Goal: Task Accomplishment & Management: Manage account settings

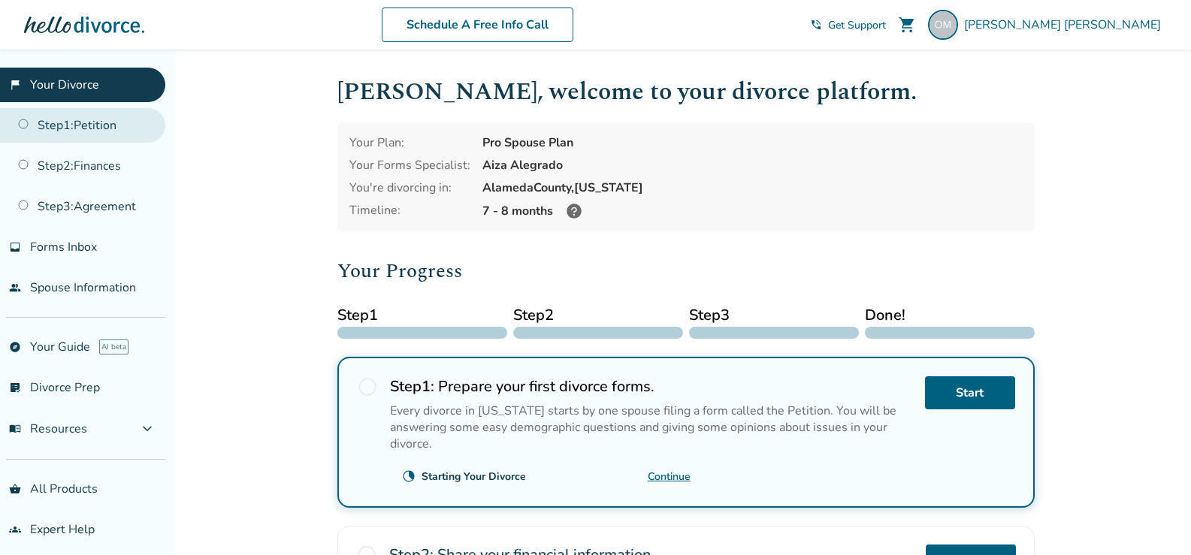
click at [75, 125] on link "Step 1 : Petition" at bounding box center [82, 125] width 165 height 35
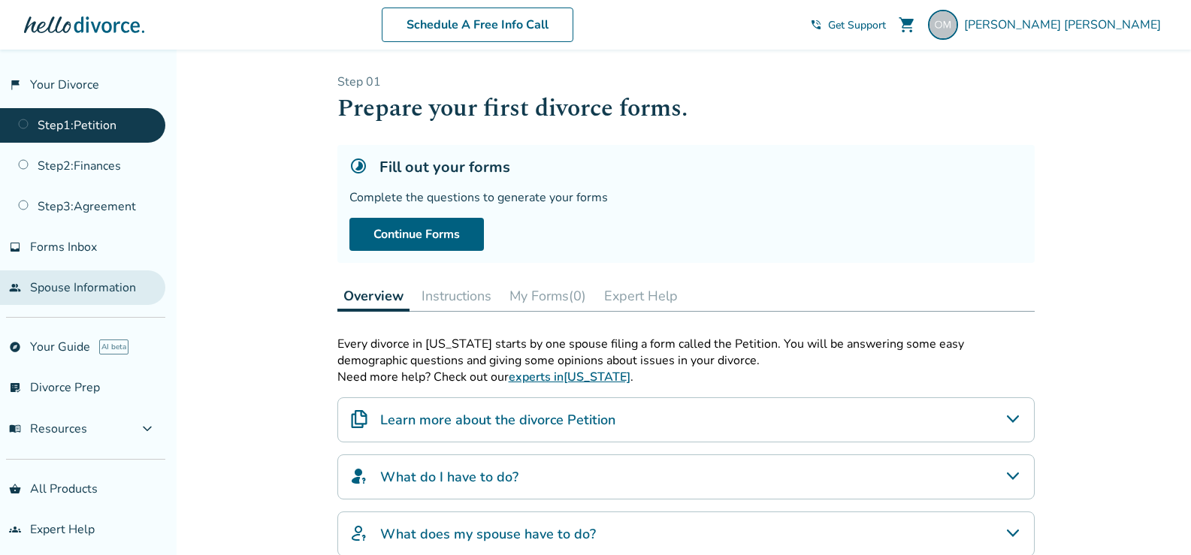
click at [113, 286] on link "people Spouse Information" at bounding box center [82, 287] width 165 height 35
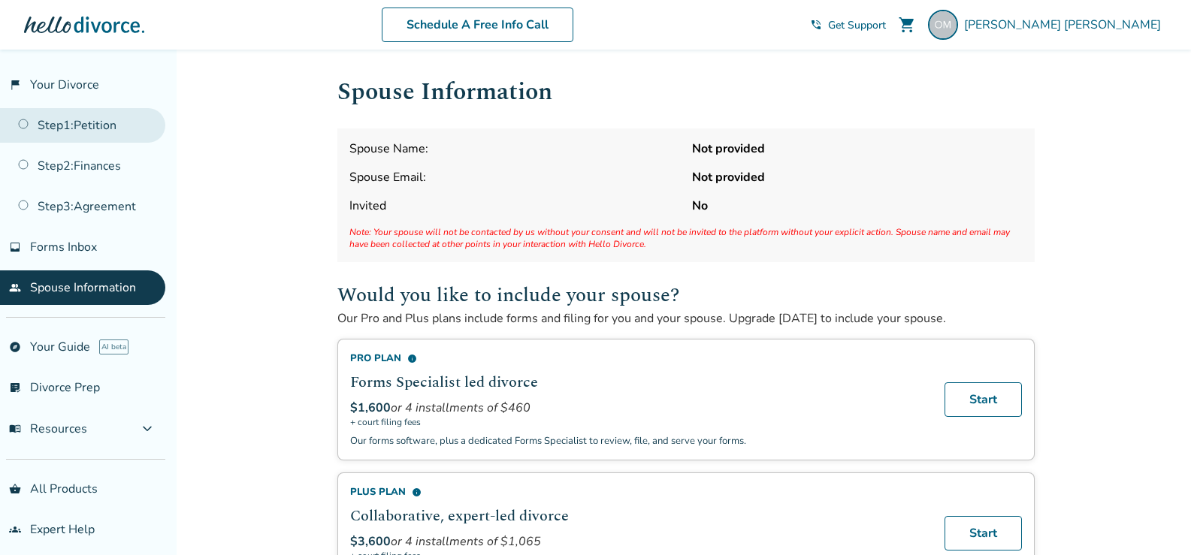
click at [97, 125] on link "Step 1 : Petition" at bounding box center [82, 125] width 165 height 35
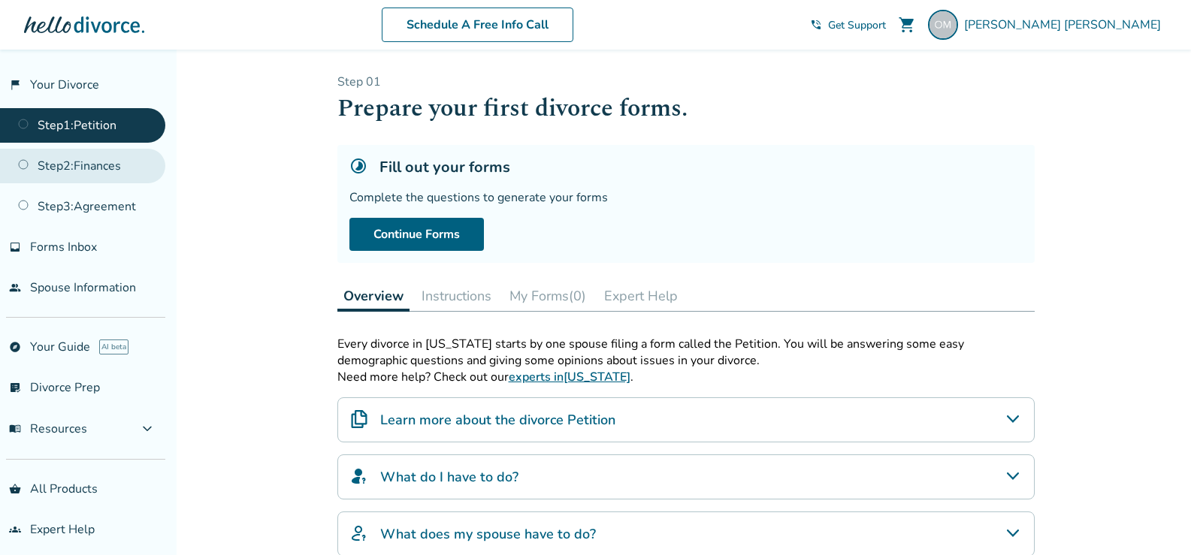
click at [92, 172] on link "Step 2 : Finances" at bounding box center [82, 166] width 165 height 35
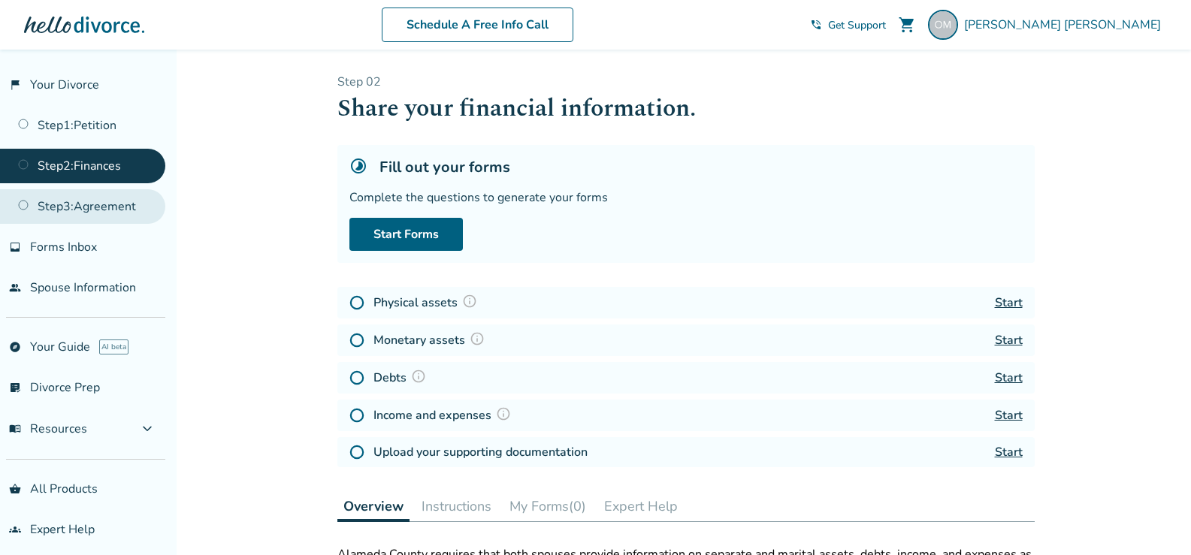
click at [91, 207] on link "Step 3 : Agreement" at bounding box center [82, 206] width 165 height 35
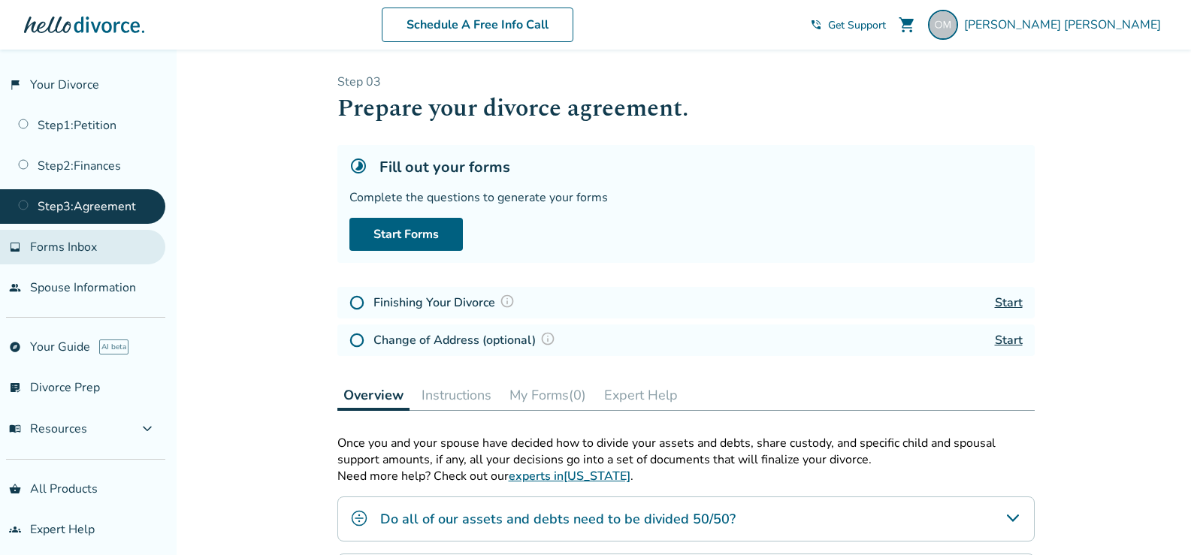
click at [78, 241] on span "Forms Inbox" at bounding box center [63, 247] width 67 height 17
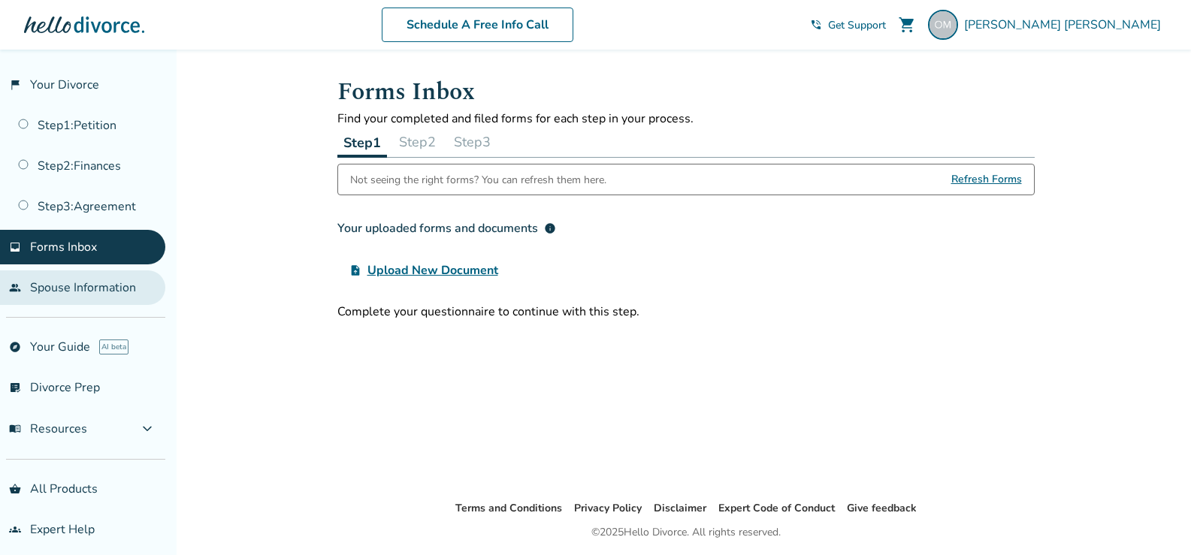
click at [77, 279] on link "people Spouse Information" at bounding box center [82, 287] width 165 height 35
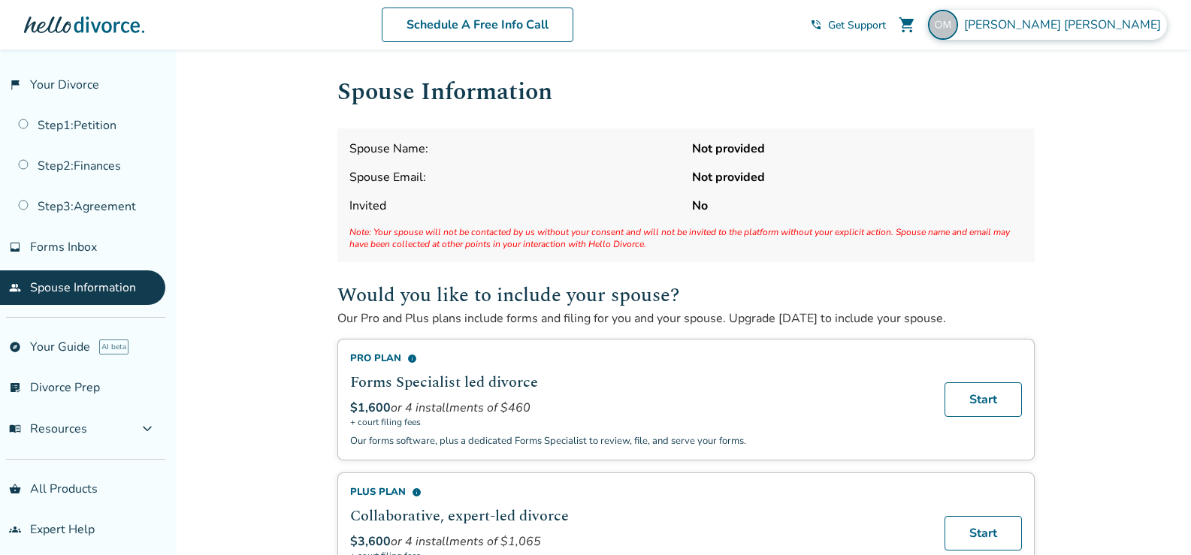
click at [1101, 19] on span "Omar Morales" at bounding box center [1065, 25] width 203 height 17
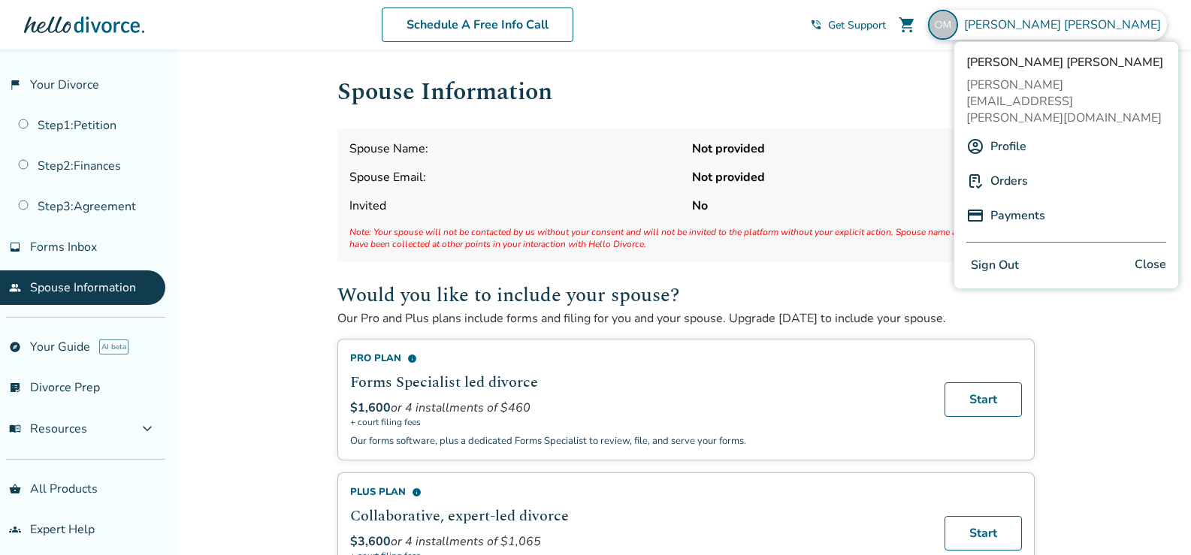
click at [1010, 132] on link "Profile" at bounding box center [1008, 146] width 36 height 29
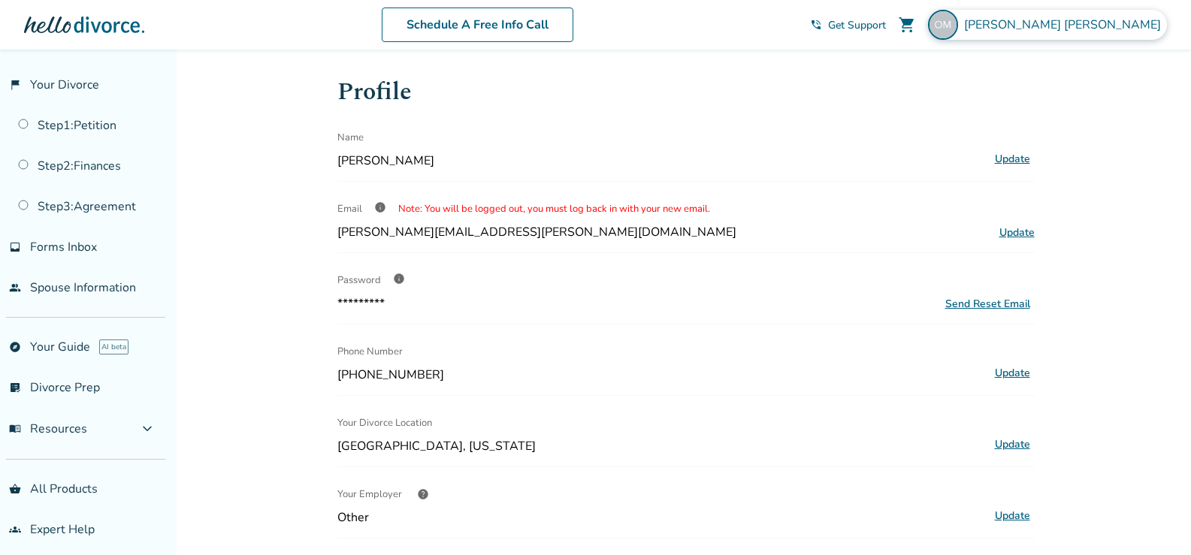
click at [1119, 28] on span "Omar Morales" at bounding box center [1065, 25] width 203 height 17
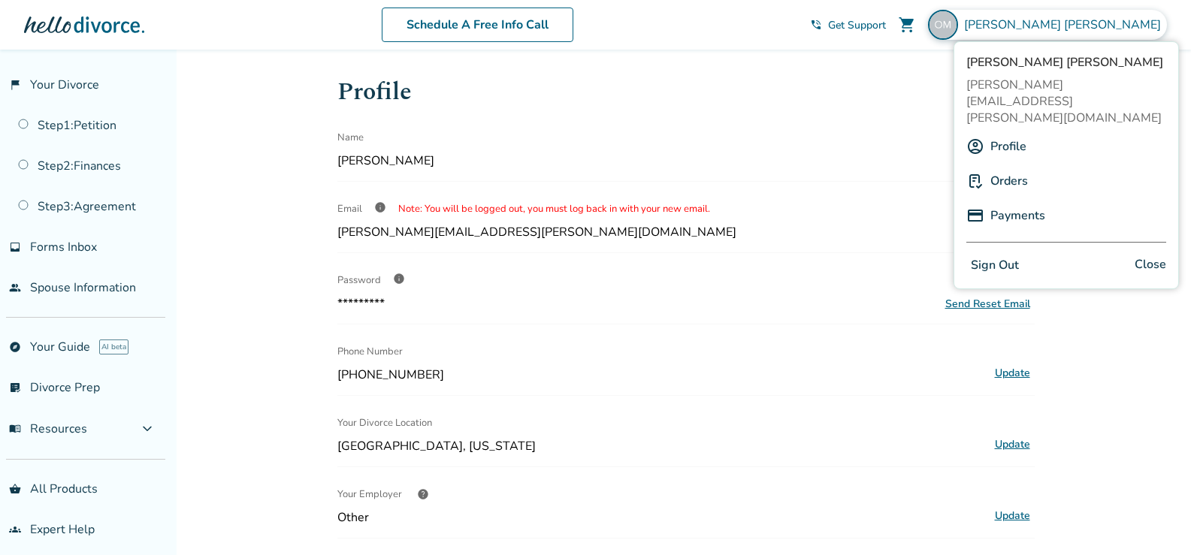
click at [979, 255] on button "Sign Out" at bounding box center [994, 266] width 57 height 22
